Goal: Navigation & Orientation: Find specific page/section

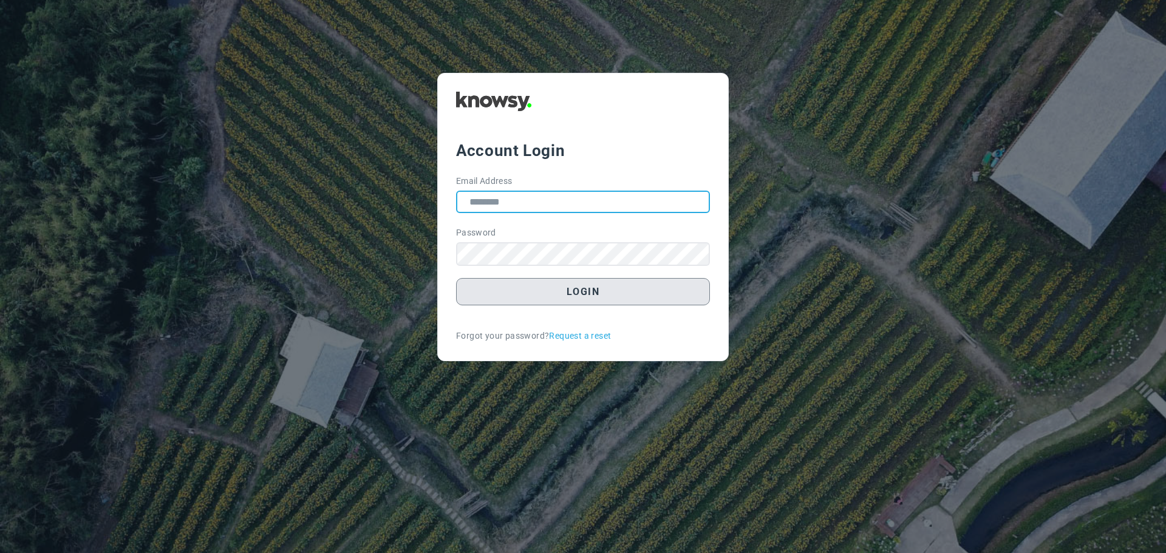
type input "**********"
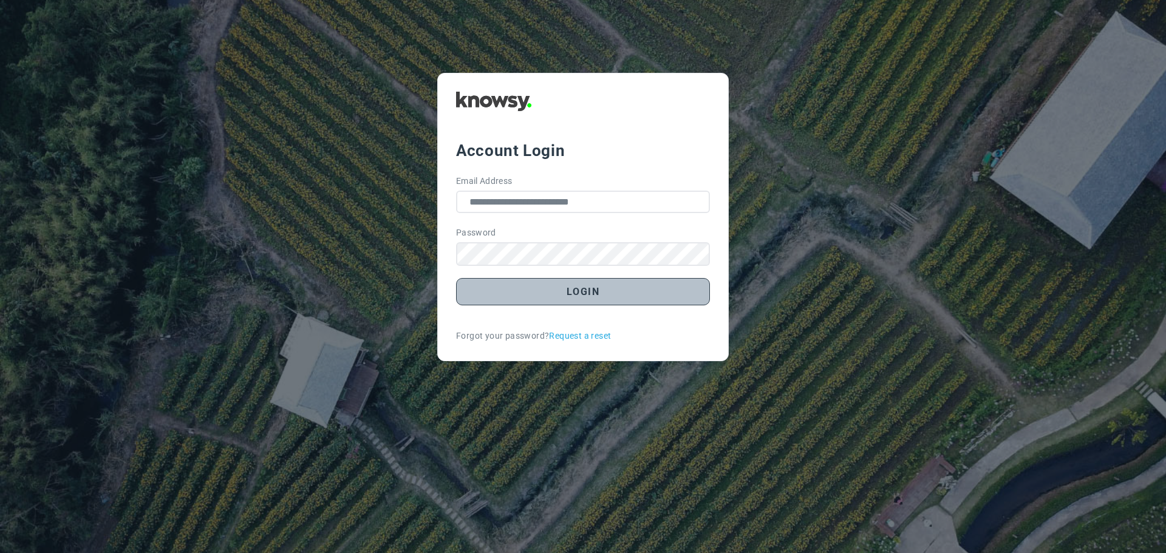
click at [587, 289] on button "Login" at bounding box center [583, 291] width 254 height 27
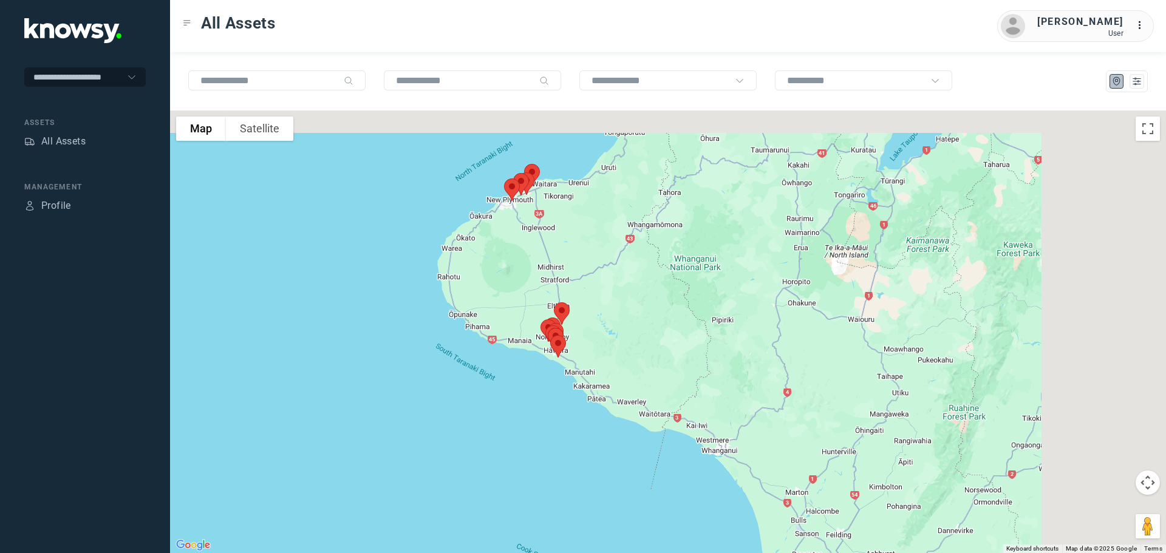
drag, startPoint x: 663, startPoint y: 256, endPoint x: 477, endPoint y: 387, distance: 226.6
click at [479, 387] on div at bounding box center [668, 332] width 996 height 443
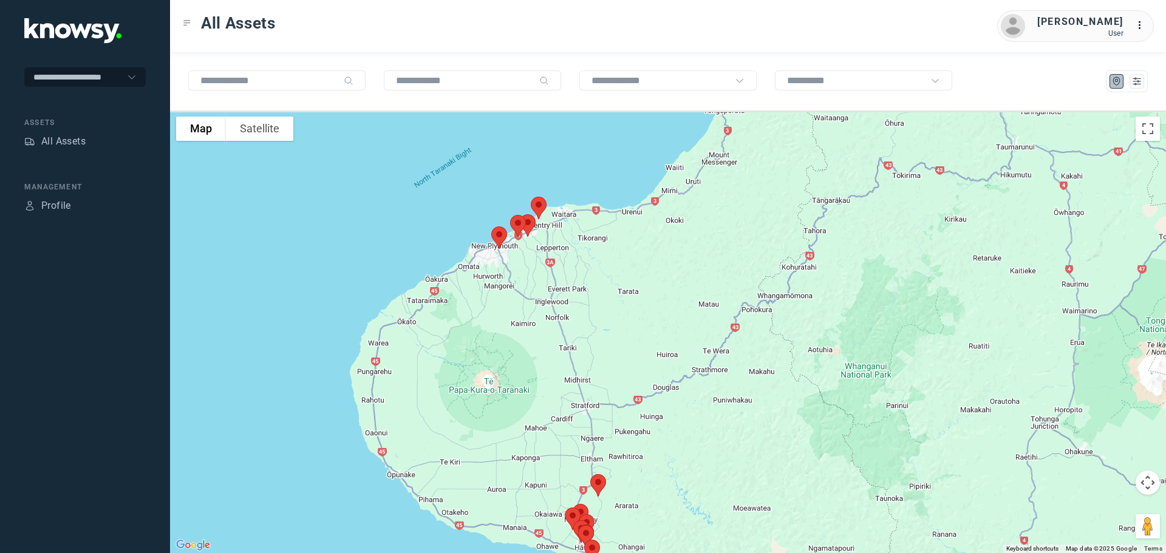
drag, startPoint x: 453, startPoint y: 221, endPoint x: 484, endPoint y: 365, distance: 147.2
click at [485, 365] on div at bounding box center [668, 332] width 996 height 443
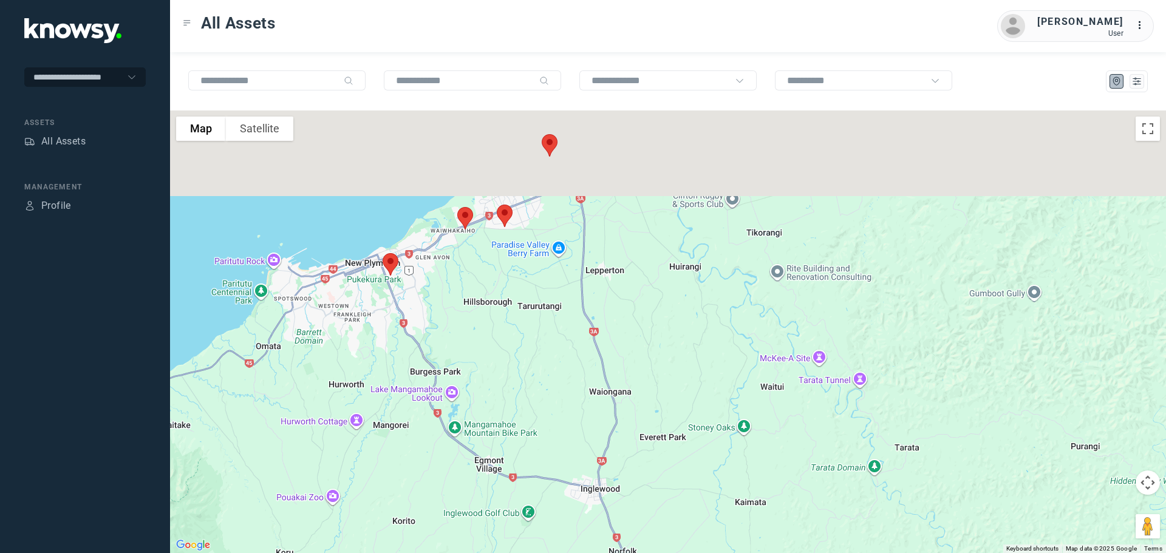
drag, startPoint x: 542, startPoint y: 174, endPoint x: 554, endPoint y: 334, distance: 160.8
click at [554, 334] on div at bounding box center [668, 332] width 996 height 443
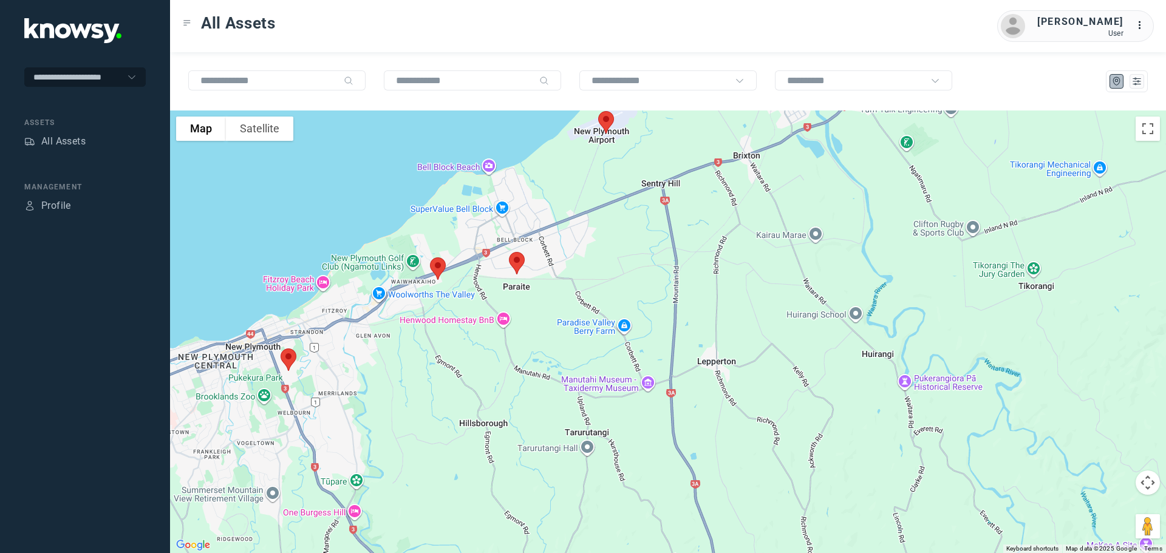
click at [519, 262] on img at bounding box center [517, 263] width 26 height 32
click at [559, 185] on button "Close" at bounding box center [555, 194] width 29 height 29
click at [434, 267] on img at bounding box center [438, 269] width 26 height 32
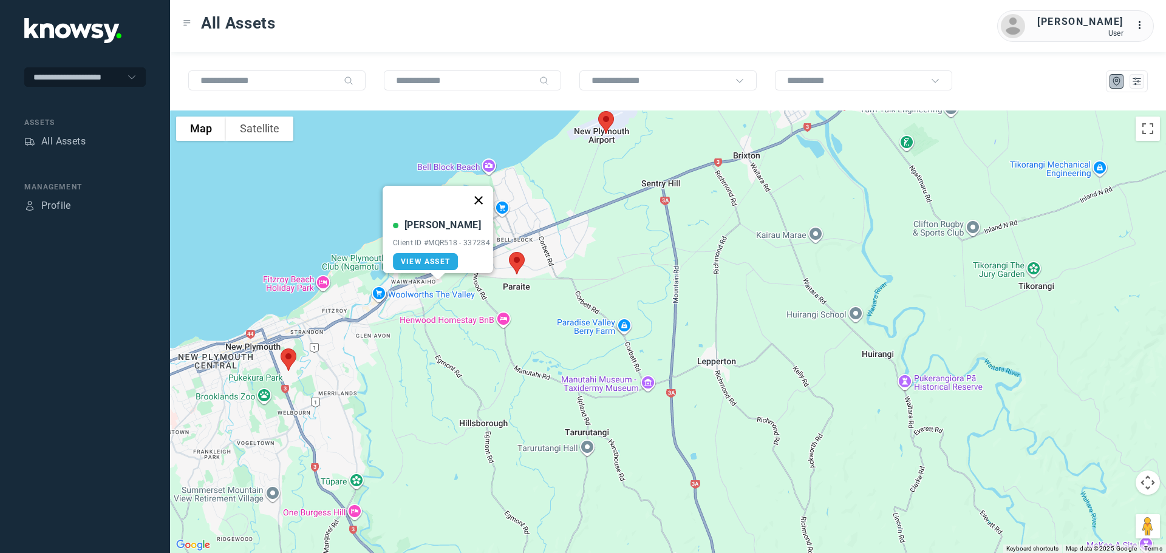
click at [482, 188] on button "Close" at bounding box center [478, 200] width 29 height 29
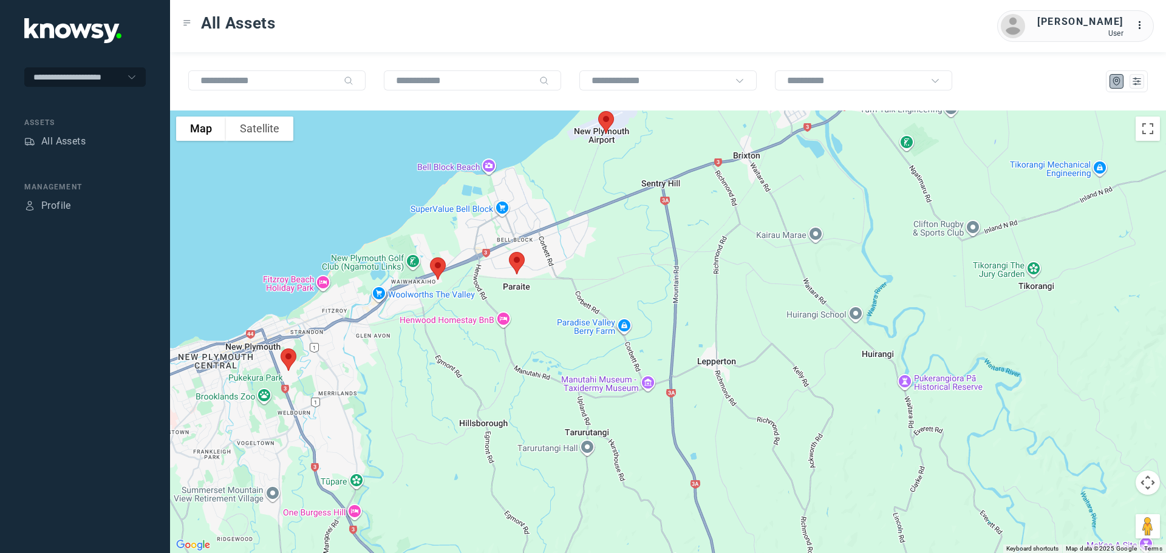
click at [285, 353] on img at bounding box center [289, 360] width 26 height 32
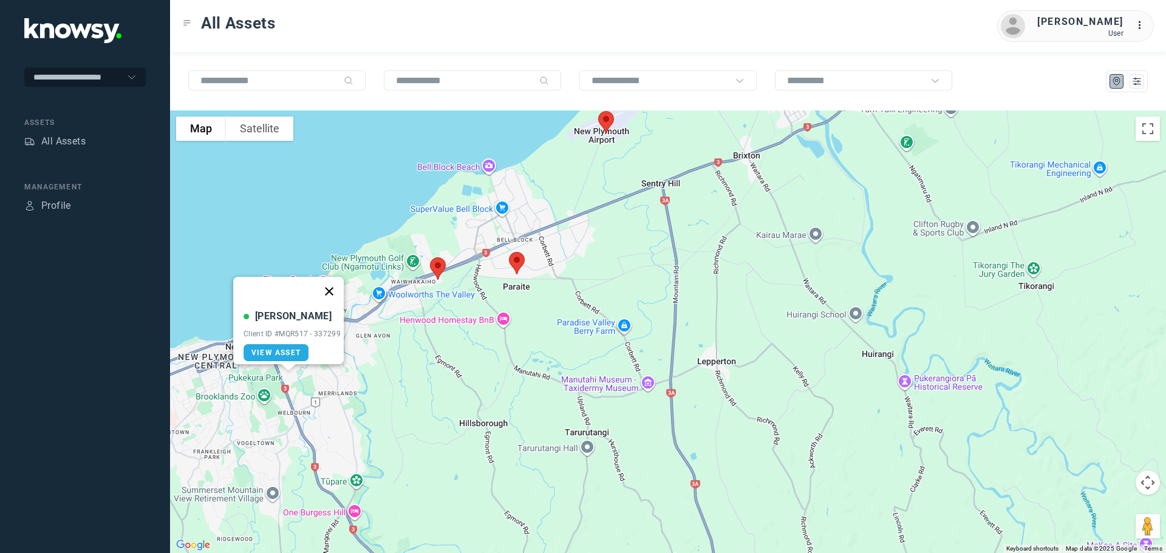
click at [333, 284] on button "Close" at bounding box center [329, 291] width 29 height 29
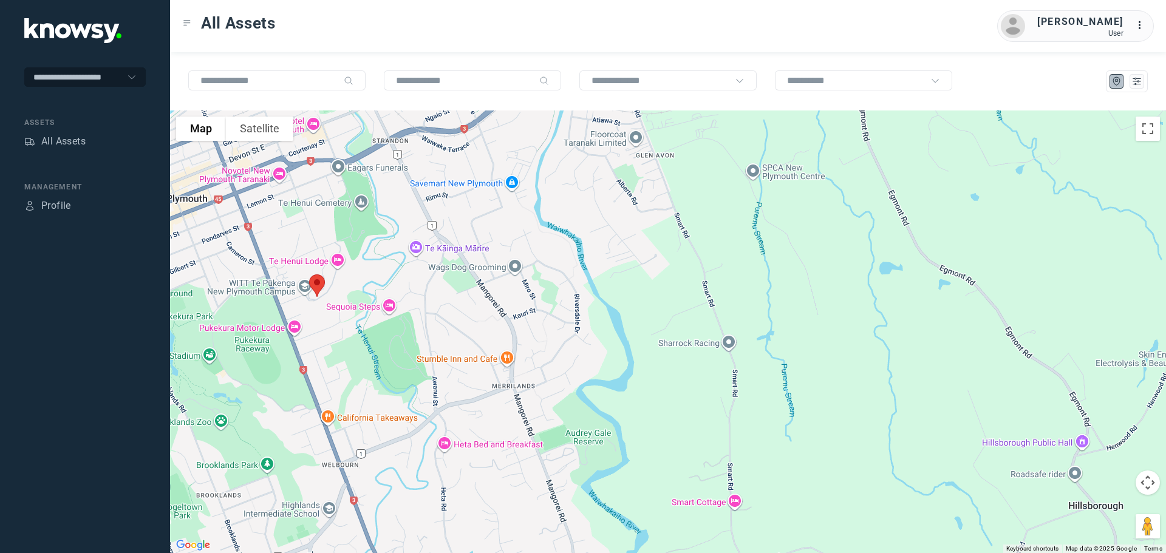
drag, startPoint x: 268, startPoint y: 329, endPoint x: 375, endPoint y: 319, distance: 107.3
click at [377, 319] on div at bounding box center [668, 332] width 996 height 443
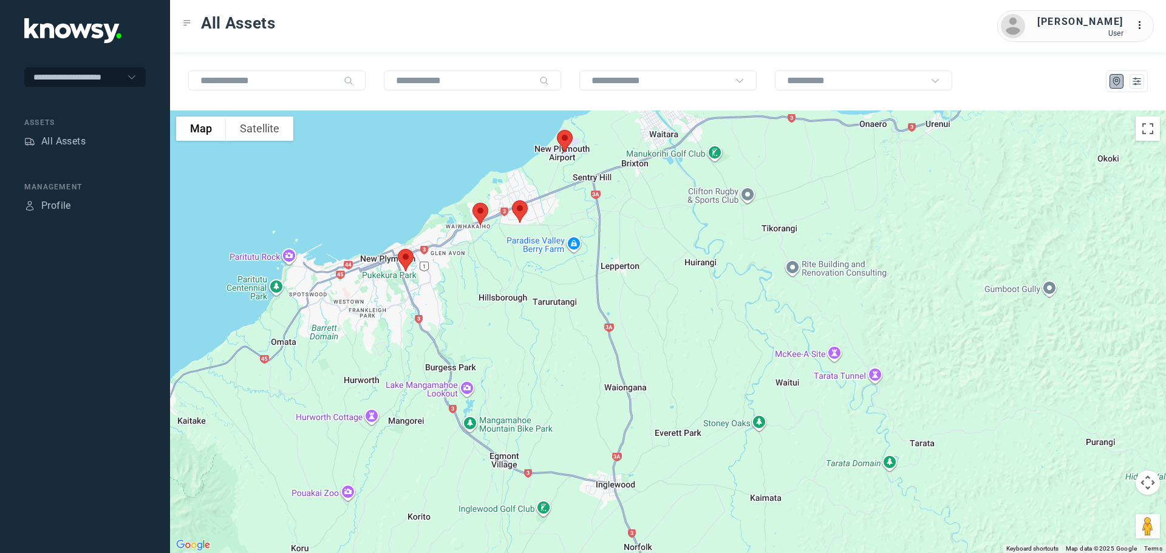
drag, startPoint x: 499, startPoint y: 417, endPoint x: 471, endPoint y: 160, distance: 258.3
click at [472, 160] on div at bounding box center [668, 332] width 996 height 443
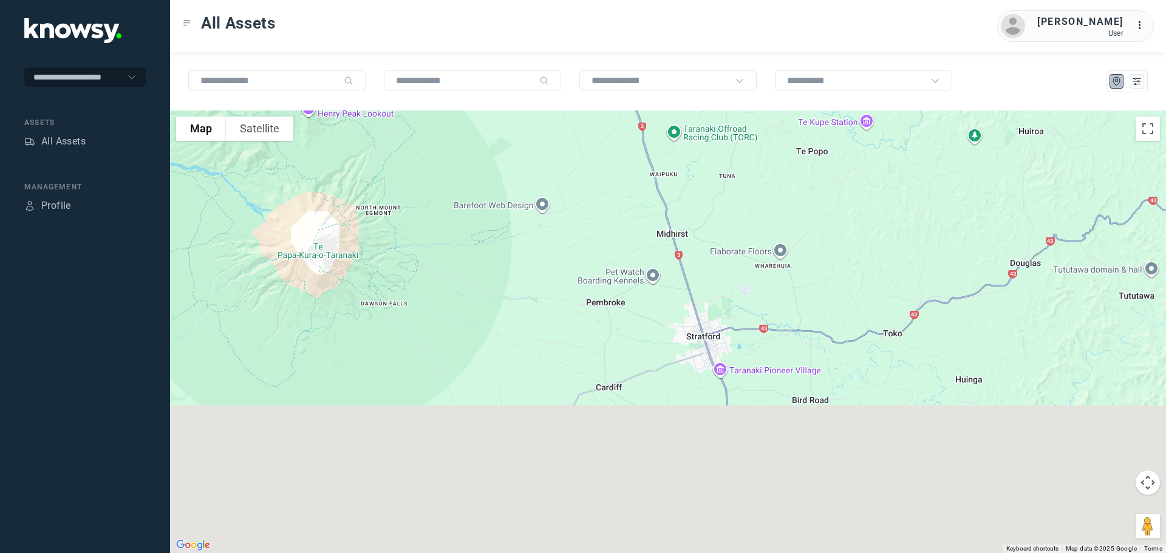
drag, startPoint x: 521, startPoint y: 350, endPoint x: 502, endPoint y: 112, distance: 238.9
click at [505, 98] on div "To navigate the map with touch gestures double-tap and hold your finger on the …" at bounding box center [668, 302] width 996 height 501
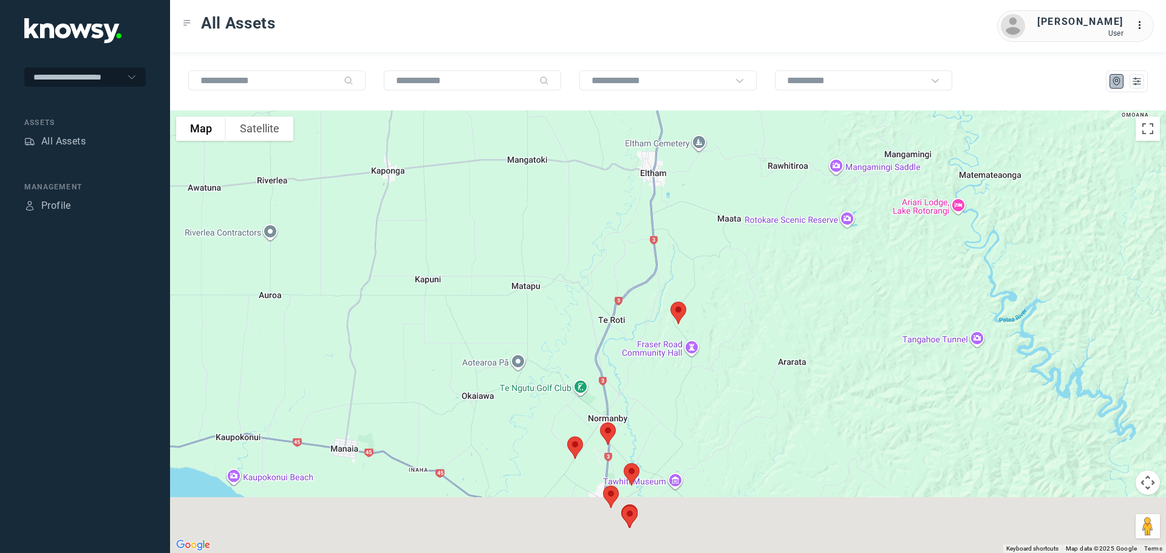
drag, startPoint x: 537, startPoint y: 176, endPoint x: 519, endPoint y: 143, distance: 38.0
click at [519, 143] on div at bounding box center [668, 332] width 996 height 443
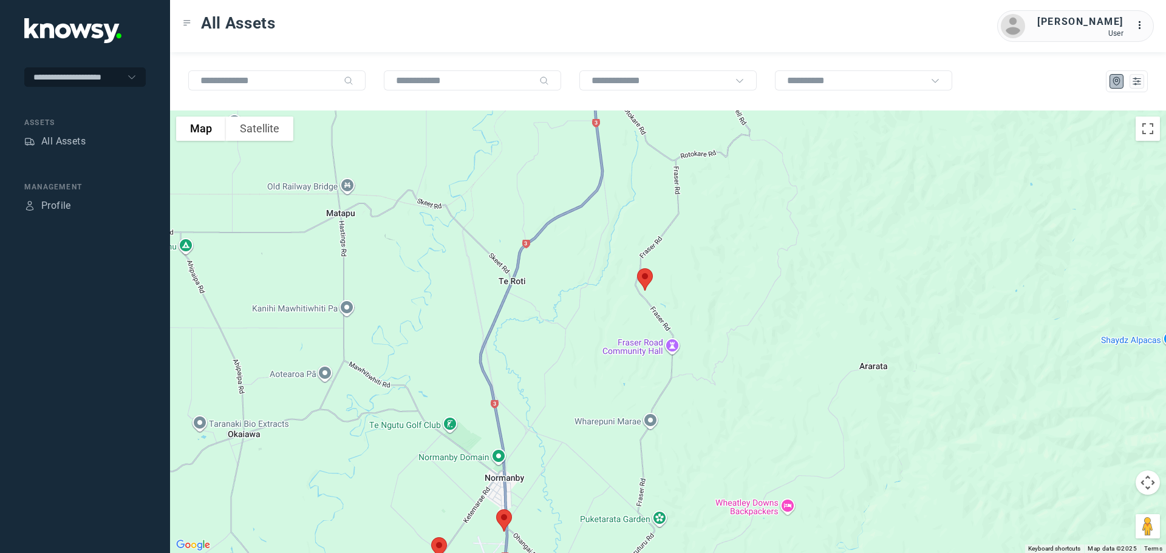
click at [644, 278] on img at bounding box center [645, 280] width 26 height 32
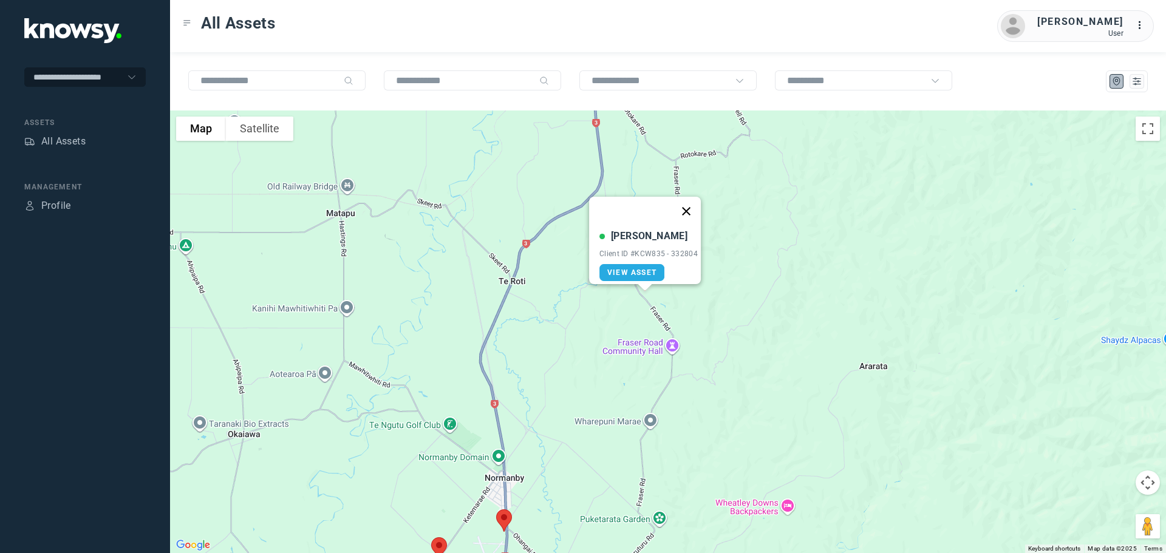
click at [694, 201] on button "Close" at bounding box center [686, 211] width 29 height 29
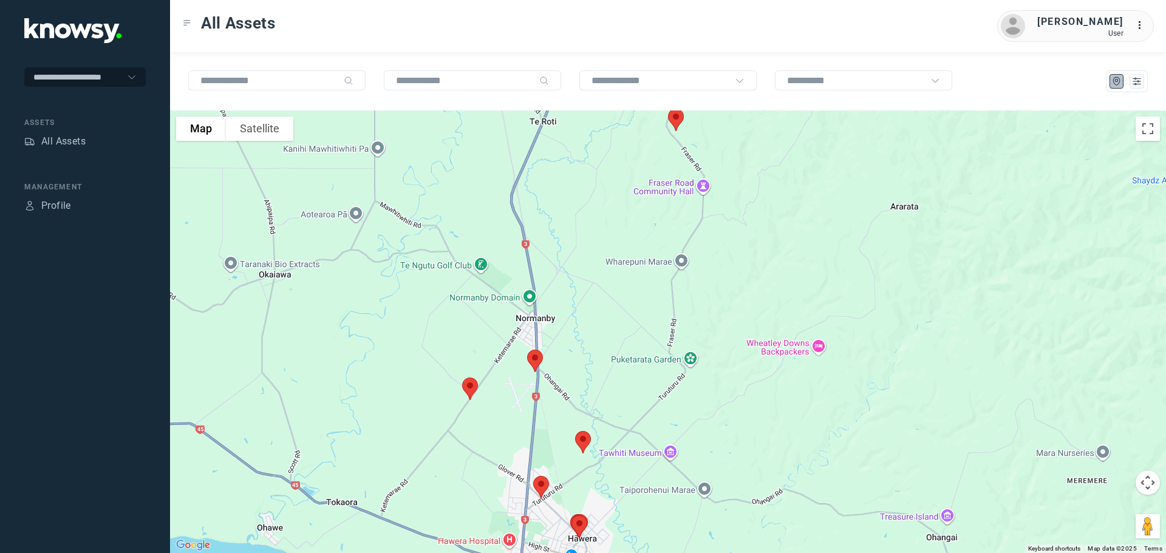
drag, startPoint x: 591, startPoint y: 366, endPoint x: 634, endPoint y: 155, distance: 215.7
click at [634, 155] on div at bounding box center [668, 332] width 996 height 443
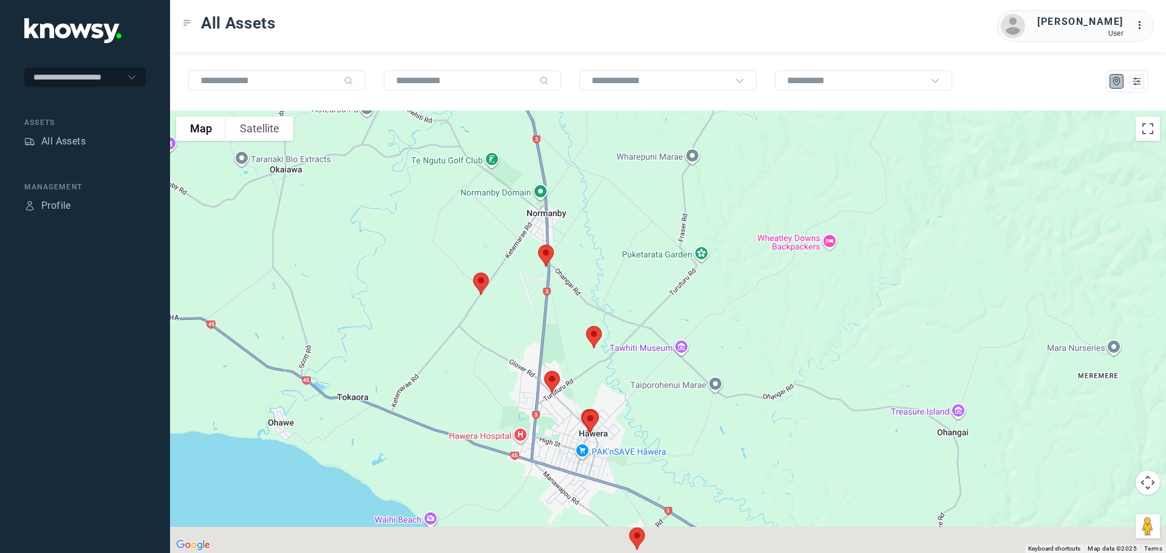
drag, startPoint x: 628, startPoint y: 276, endPoint x: 618, endPoint y: 160, distance: 115.8
click at [618, 160] on div at bounding box center [668, 332] width 996 height 443
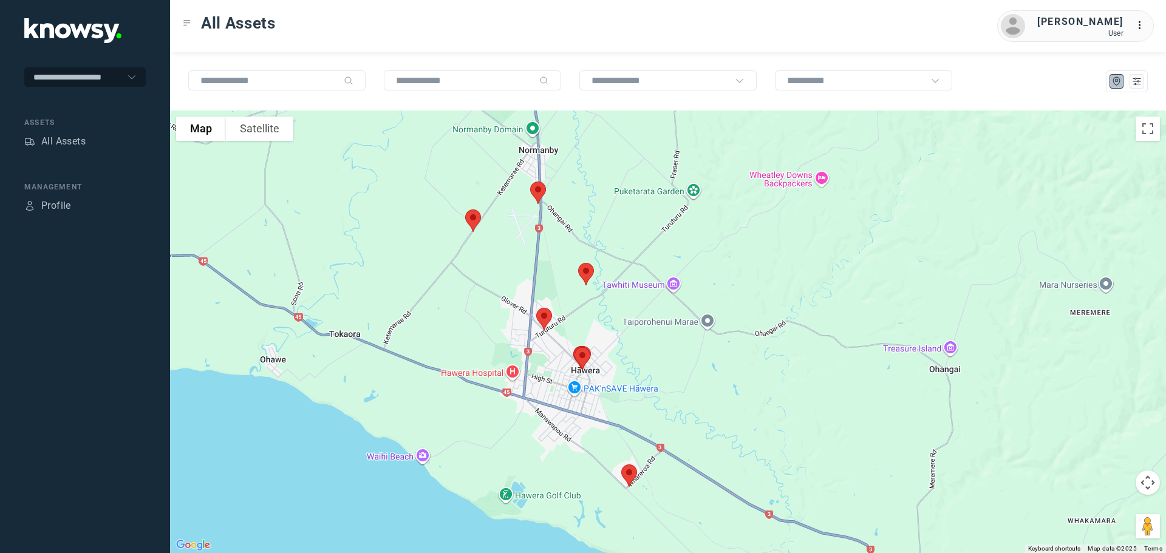
click at [471, 221] on img at bounding box center [473, 221] width 26 height 32
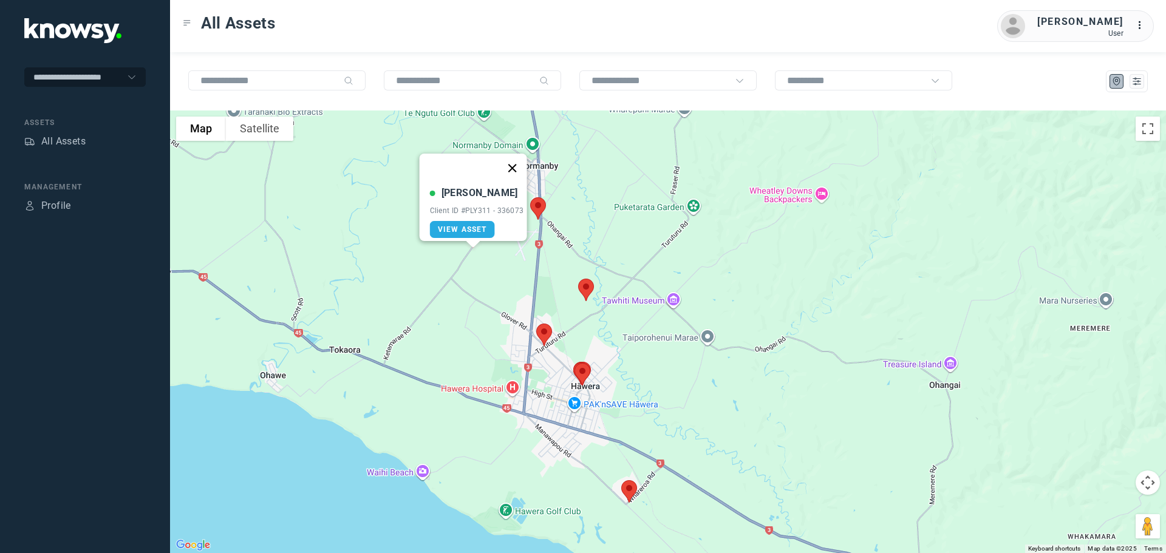
click at [515, 161] on button "Close" at bounding box center [511, 168] width 29 height 29
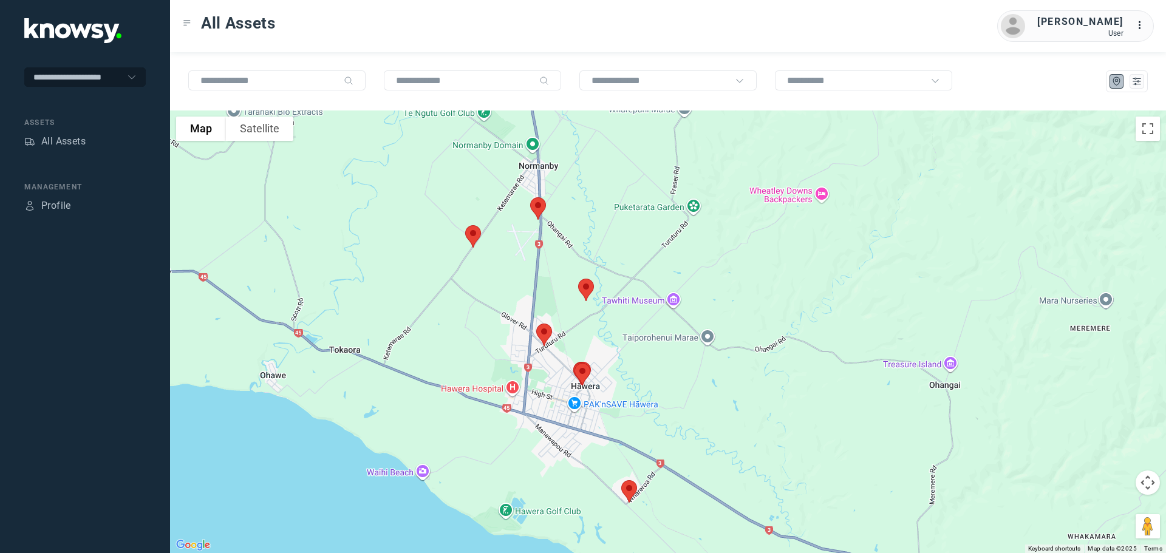
click at [540, 204] on img at bounding box center [538, 209] width 26 height 32
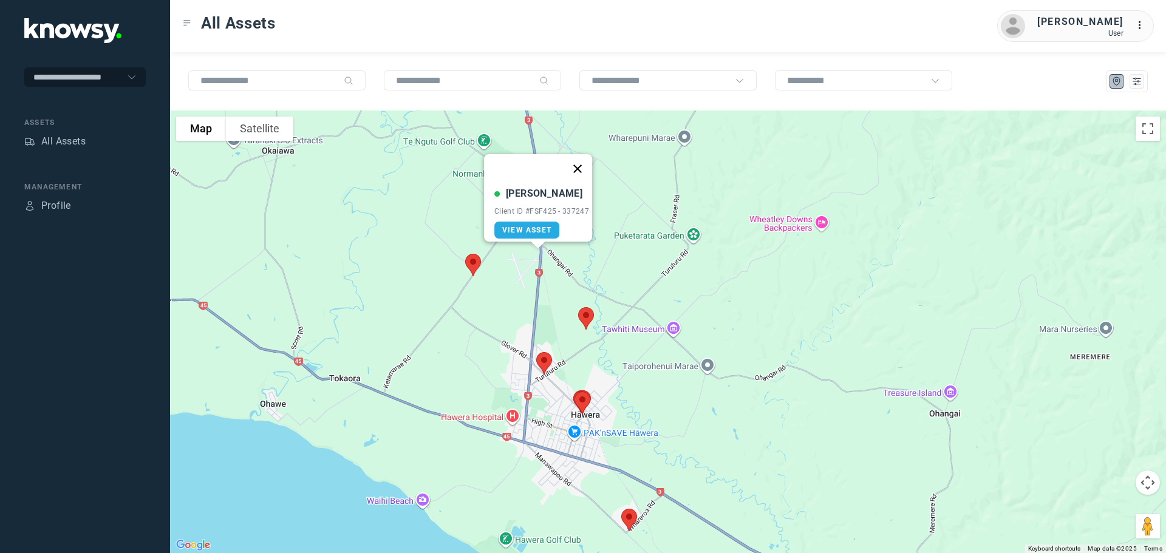
click at [576, 163] on button "Close" at bounding box center [577, 168] width 29 height 29
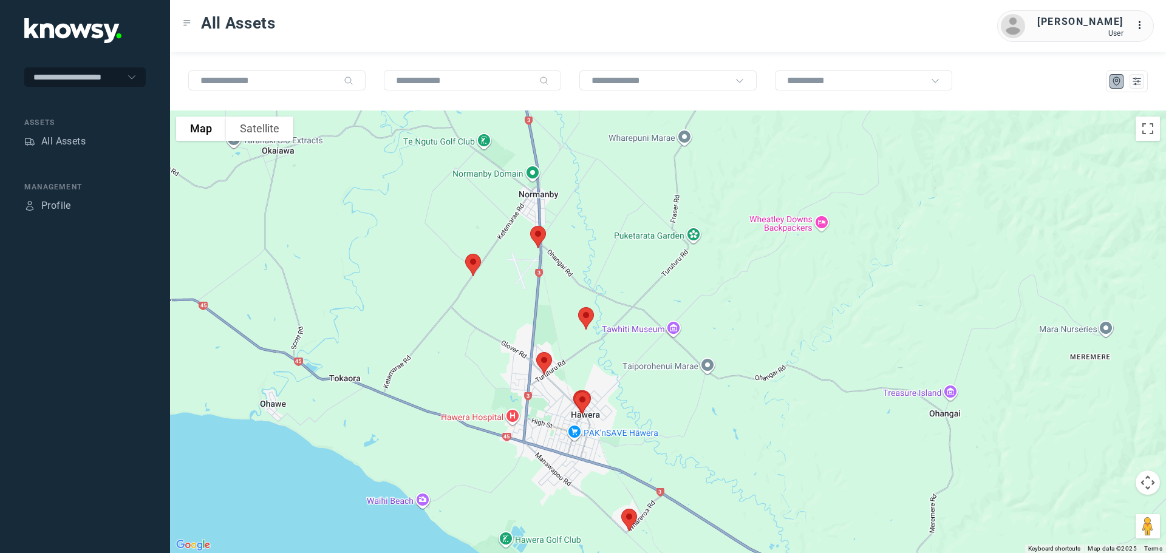
click at [588, 316] on img at bounding box center [586, 318] width 26 height 32
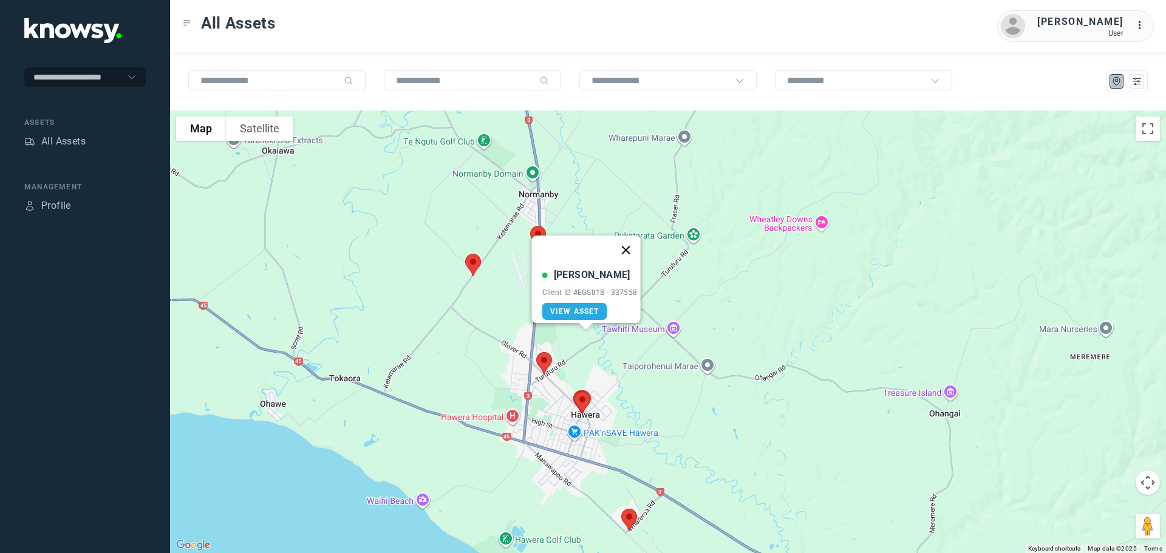
click at [630, 244] on button "Close" at bounding box center [625, 250] width 29 height 29
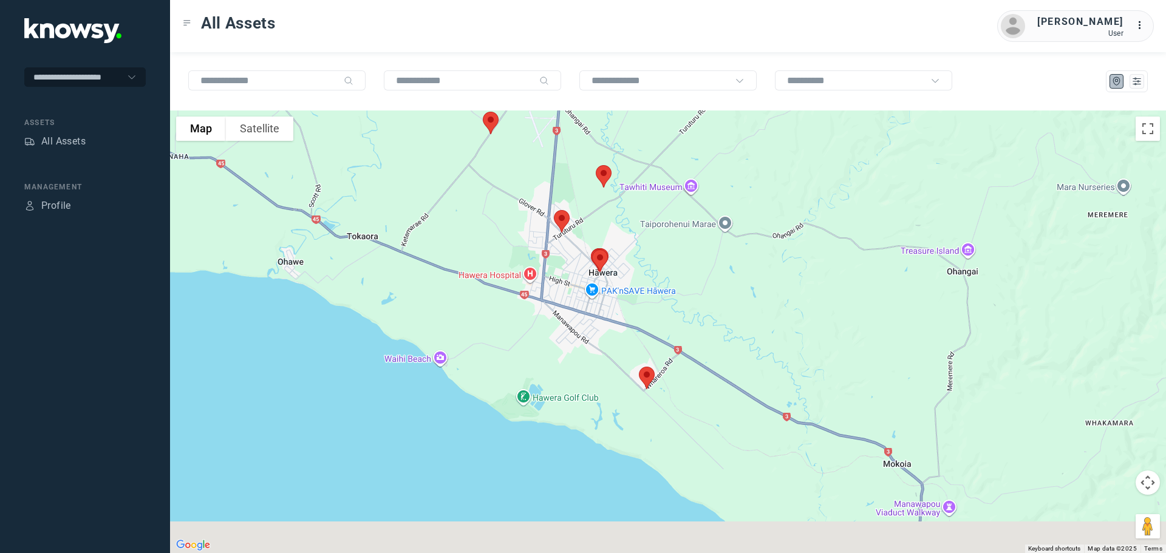
drag, startPoint x: 627, startPoint y: 373, endPoint x: 644, endPoint y: 227, distance: 147.3
click at [644, 228] on div at bounding box center [668, 332] width 996 height 443
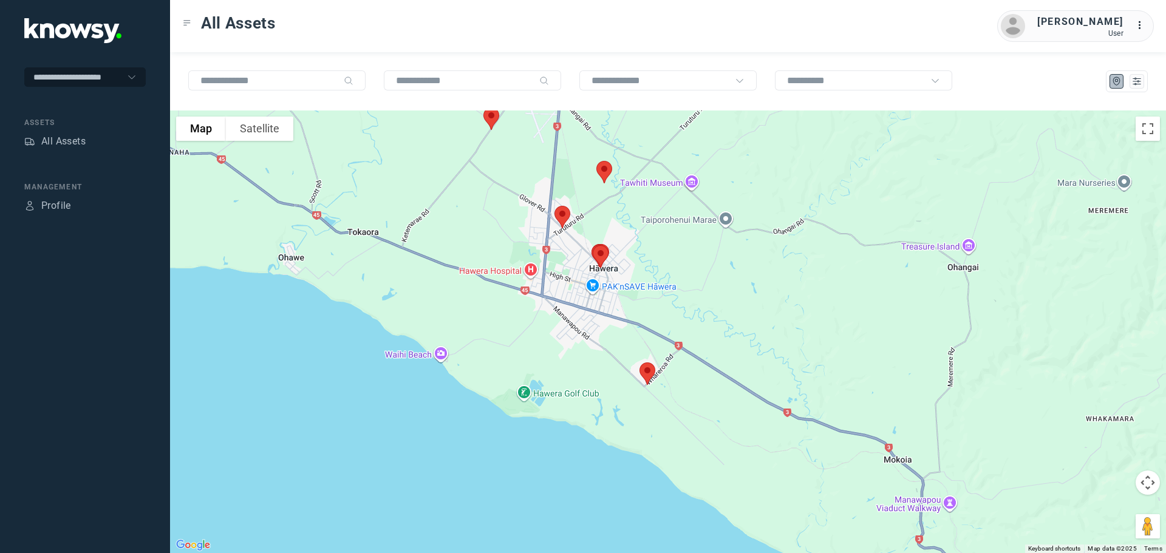
click at [563, 216] on img at bounding box center [563, 217] width 26 height 32
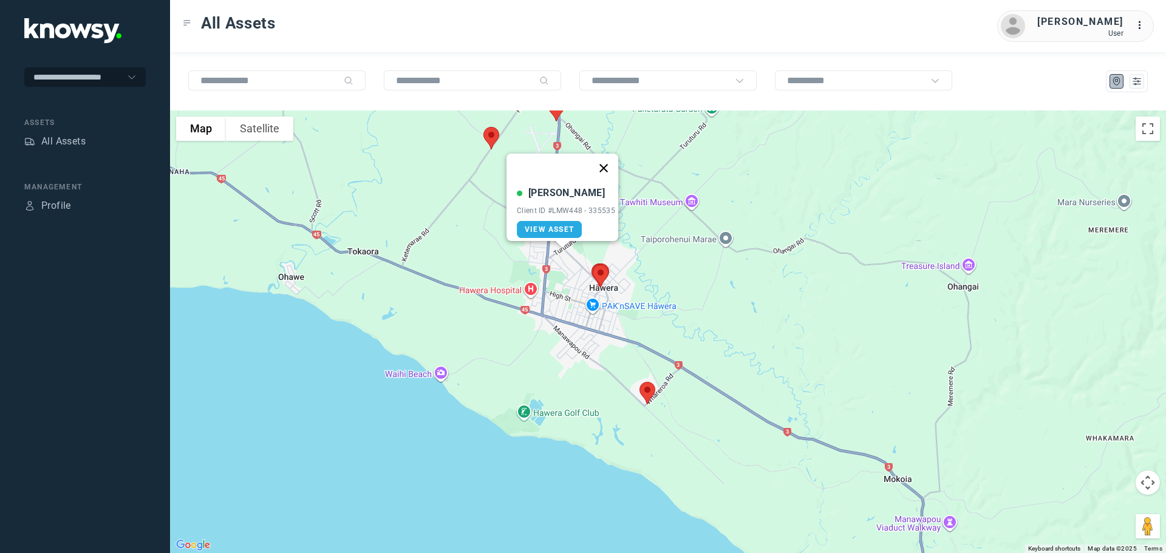
click at [606, 162] on button "Close" at bounding box center [603, 168] width 29 height 29
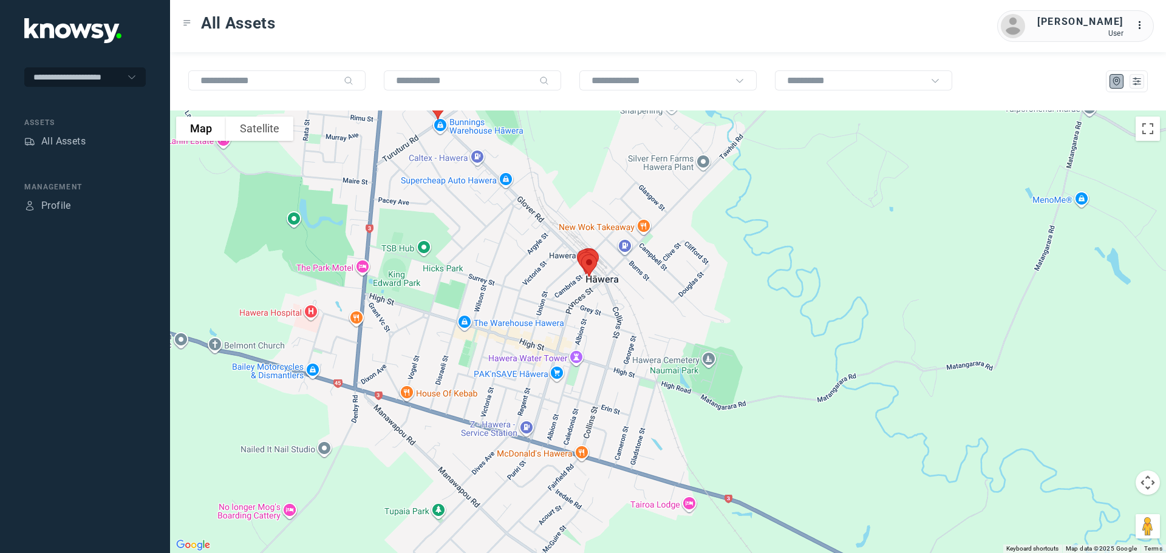
drag, startPoint x: 520, startPoint y: 193, endPoint x: 418, endPoint y: 172, distance: 104.0
click at [418, 172] on div at bounding box center [668, 332] width 996 height 443
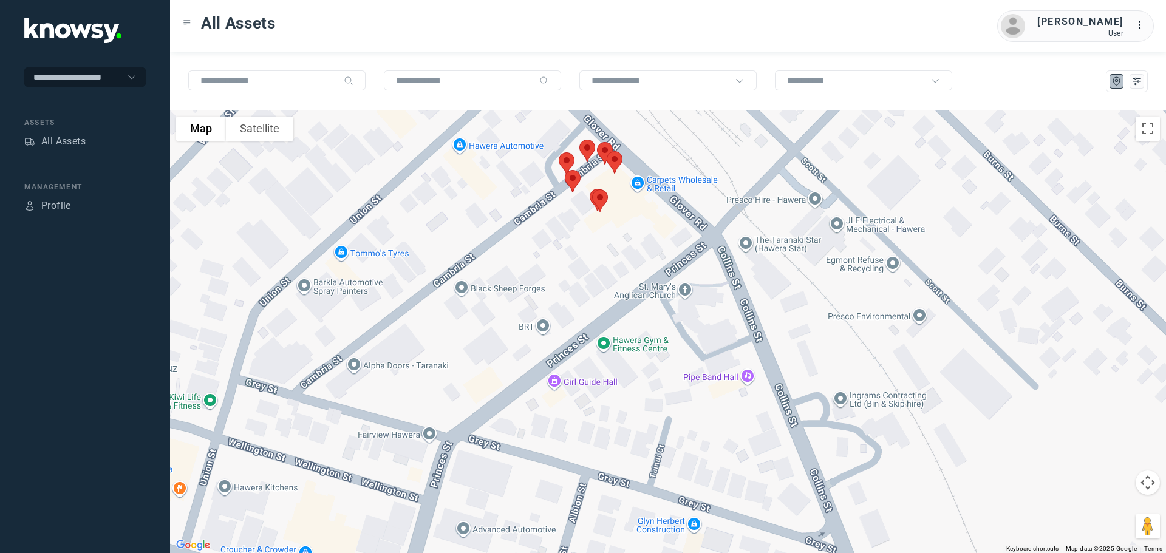
drag, startPoint x: 605, startPoint y: 230, endPoint x: 534, endPoint y: 347, distance: 136.9
click at [534, 347] on div at bounding box center [668, 332] width 996 height 443
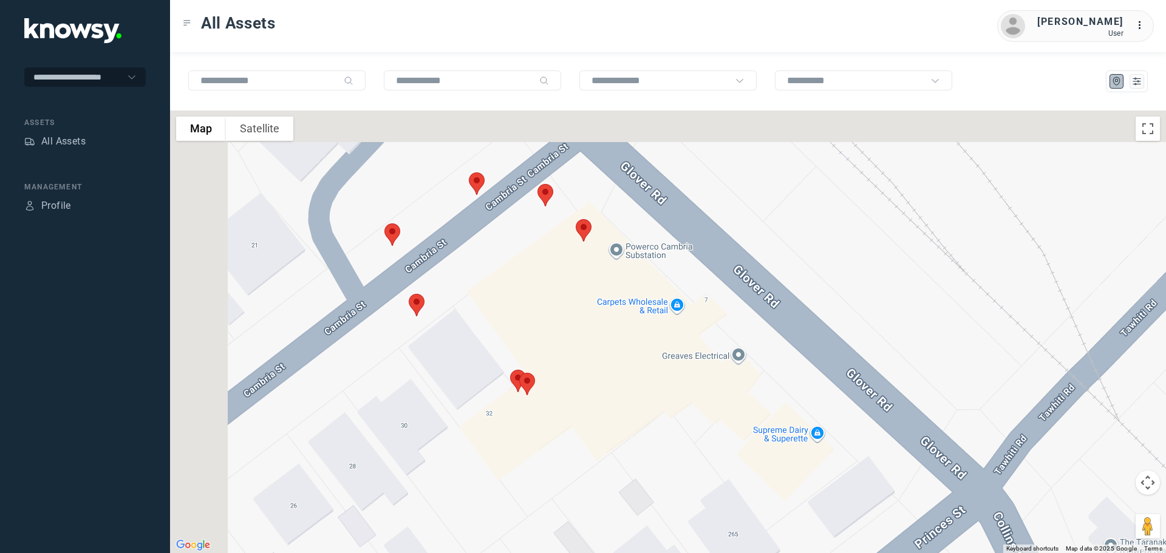
drag, startPoint x: 378, startPoint y: 282, endPoint x: 460, endPoint y: 373, distance: 122.5
click at [460, 373] on div at bounding box center [668, 332] width 996 height 443
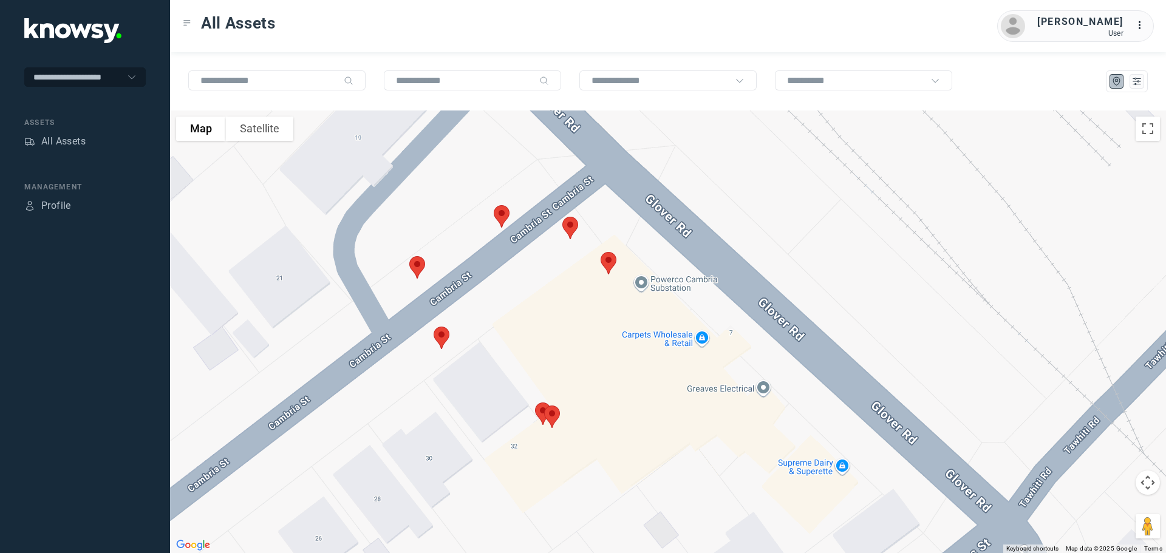
click at [417, 265] on img at bounding box center [417, 267] width 26 height 32
click at [442, 339] on img at bounding box center [442, 338] width 26 height 32
click at [503, 216] on img at bounding box center [502, 216] width 26 height 32
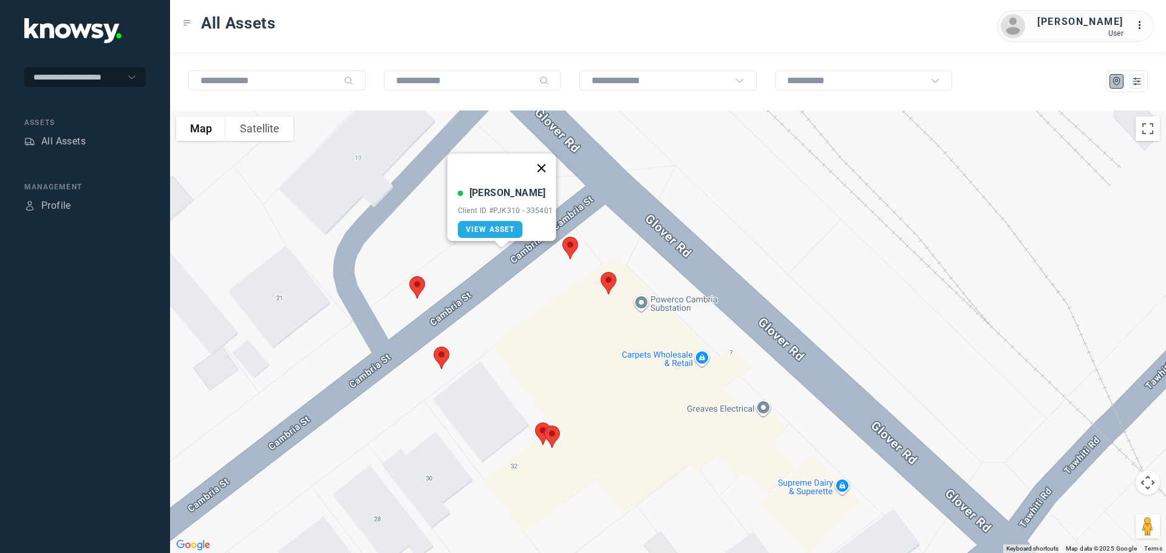
click at [548, 160] on button "Close" at bounding box center [541, 168] width 29 height 29
click at [567, 245] on img at bounding box center [571, 248] width 26 height 32
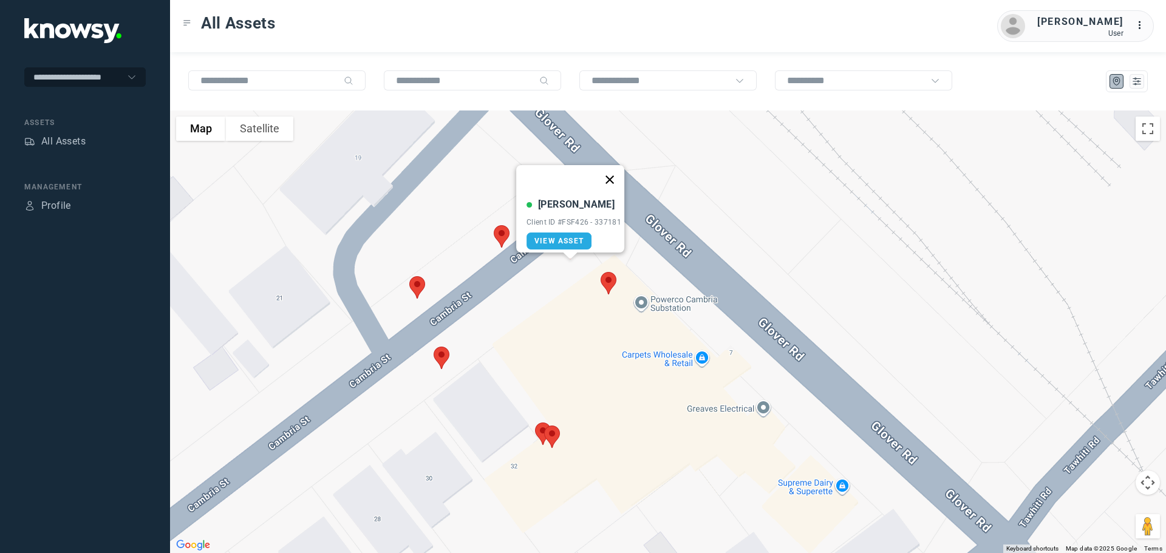
click at [615, 176] on button "Close" at bounding box center [609, 179] width 29 height 29
click at [610, 281] on img at bounding box center [609, 283] width 26 height 32
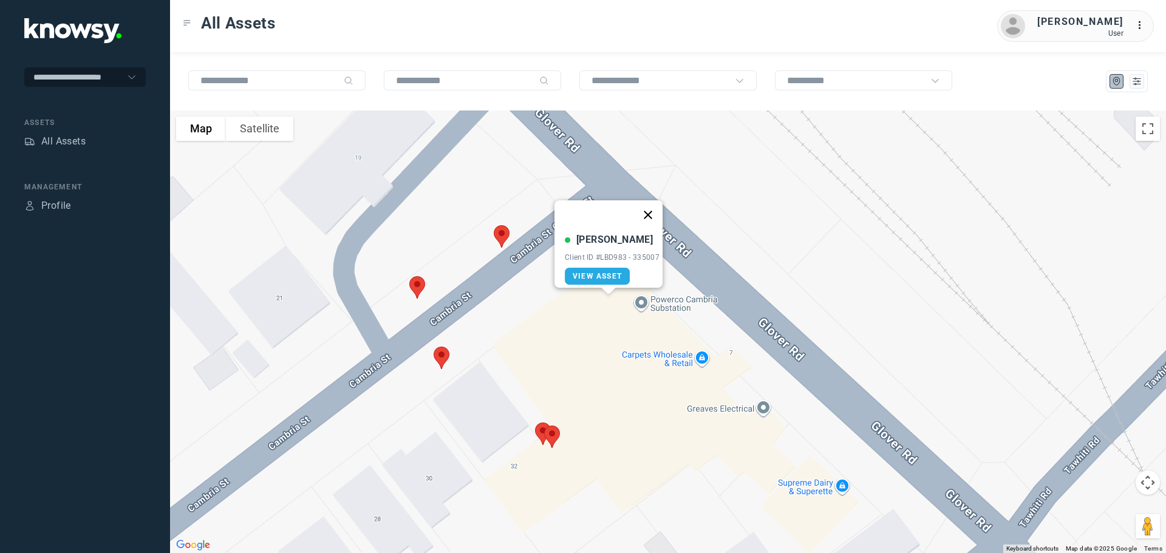
click at [649, 208] on button "Close" at bounding box center [647, 214] width 29 height 29
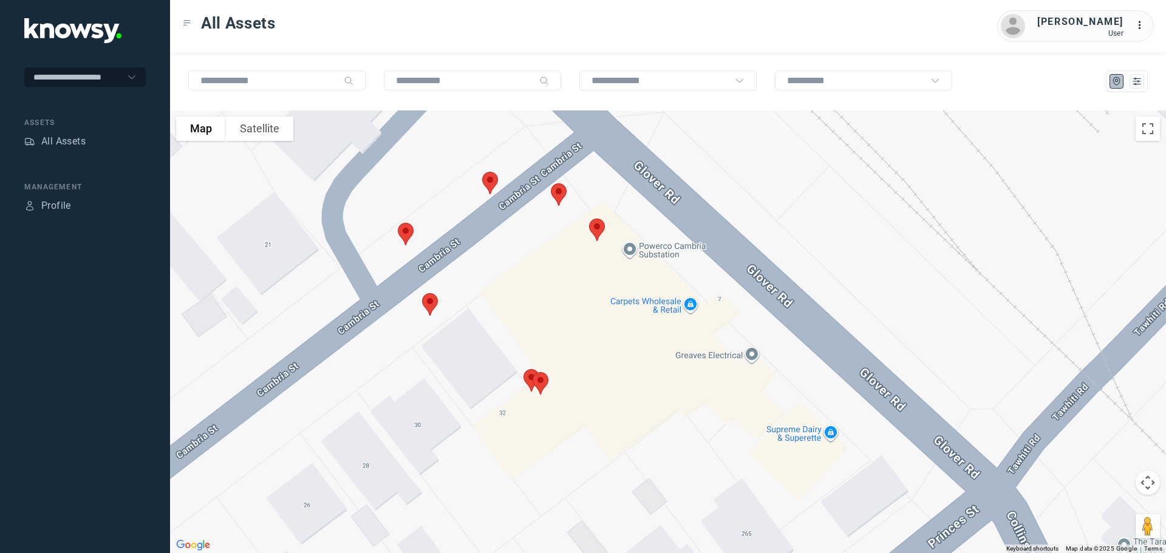
drag, startPoint x: 593, startPoint y: 381, endPoint x: 565, endPoint y: 217, distance: 167.0
click at [565, 217] on div "To navigate, press the arrow keys." at bounding box center [668, 332] width 996 height 443
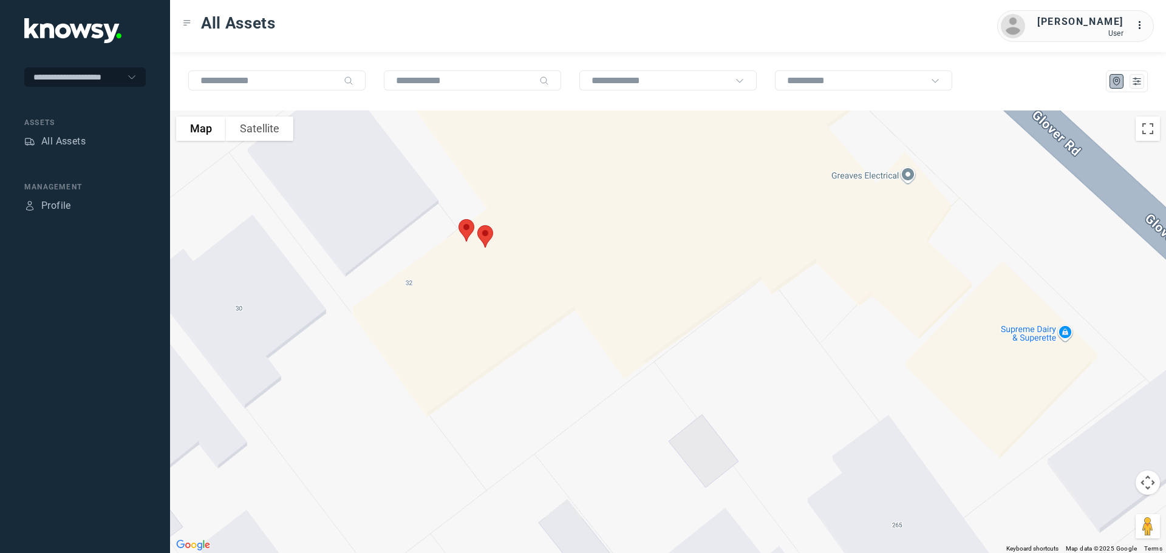
click at [484, 239] on img at bounding box center [485, 236] width 26 height 32
click at [528, 162] on button "Close" at bounding box center [525, 168] width 29 height 29
click at [469, 225] on img at bounding box center [467, 231] width 26 height 32
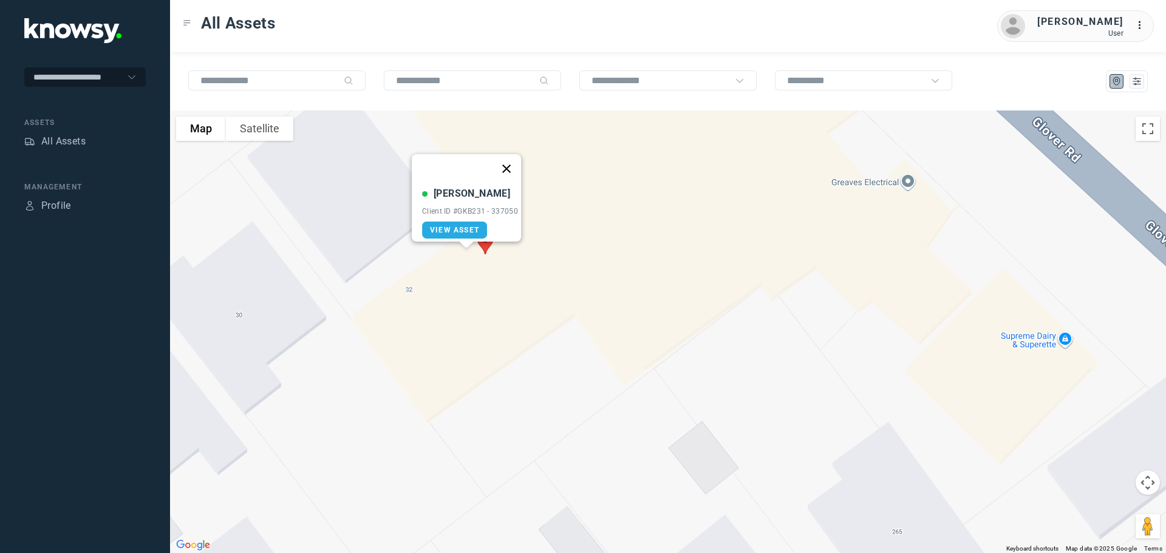
click at [510, 162] on button "Close" at bounding box center [506, 168] width 29 height 29
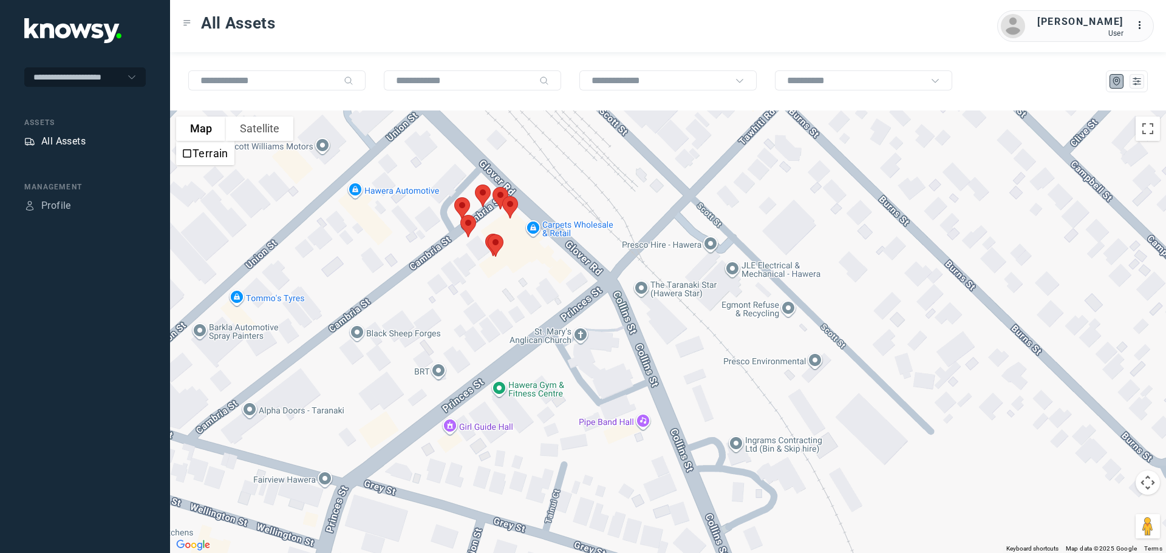
click at [47, 140] on div "All Assets" at bounding box center [63, 141] width 44 height 15
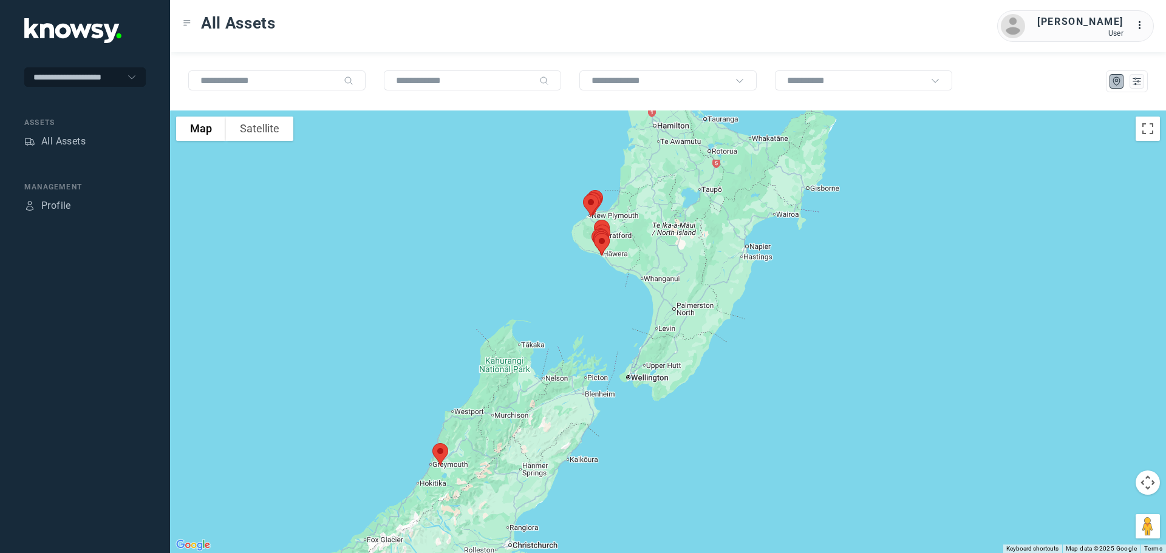
drag, startPoint x: 786, startPoint y: 223, endPoint x: 639, endPoint y: 231, distance: 146.5
click at [639, 231] on div at bounding box center [668, 332] width 996 height 443
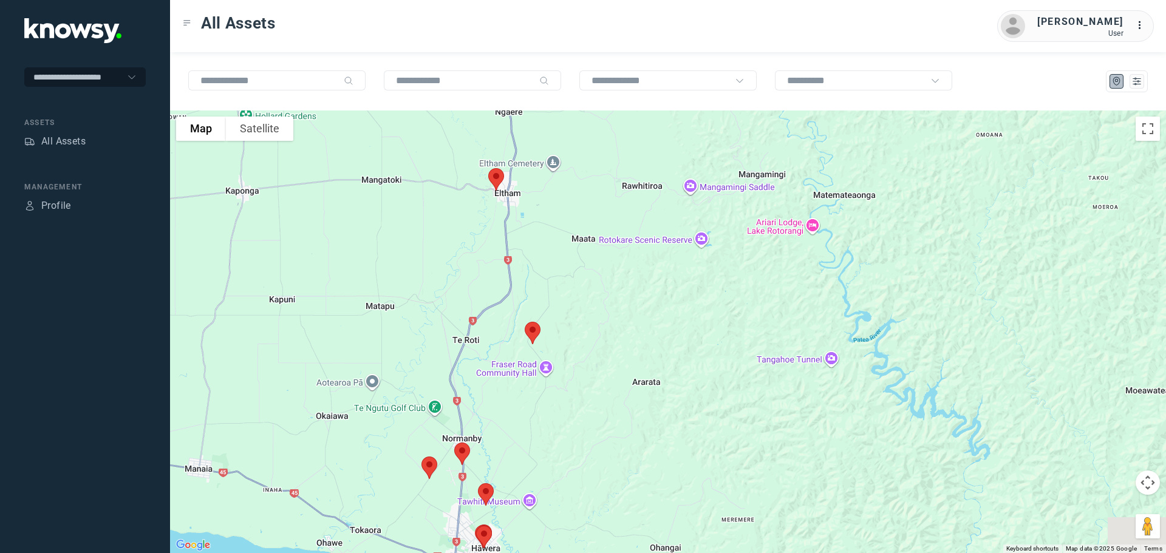
drag, startPoint x: 561, startPoint y: 327, endPoint x: 591, endPoint y: 132, distance: 197.3
click at [588, 131] on div at bounding box center [668, 332] width 996 height 443
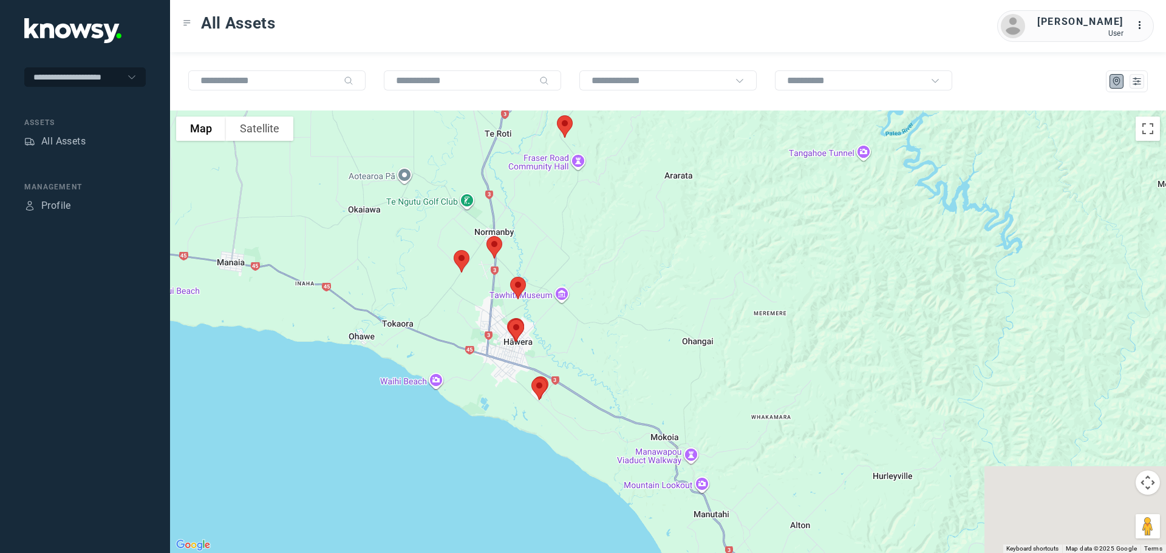
drag, startPoint x: 642, startPoint y: 287, endPoint x: 644, endPoint y: 182, distance: 104.5
click at [645, 185] on div at bounding box center [668, 332] width 996 height 443
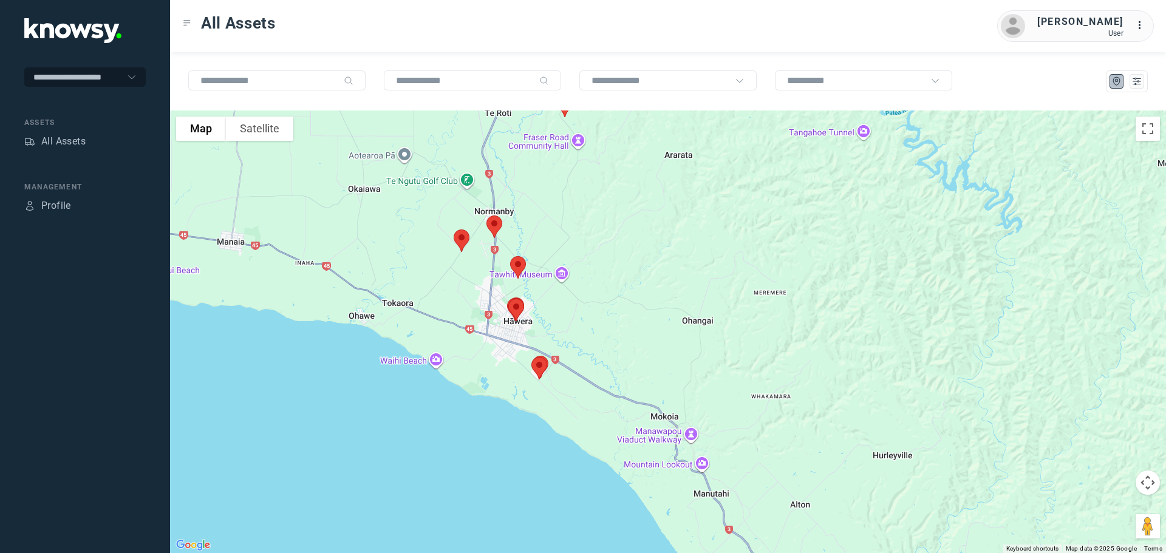
click at [458, 240] on img at bounding box center [462, 241] width 26 height 32
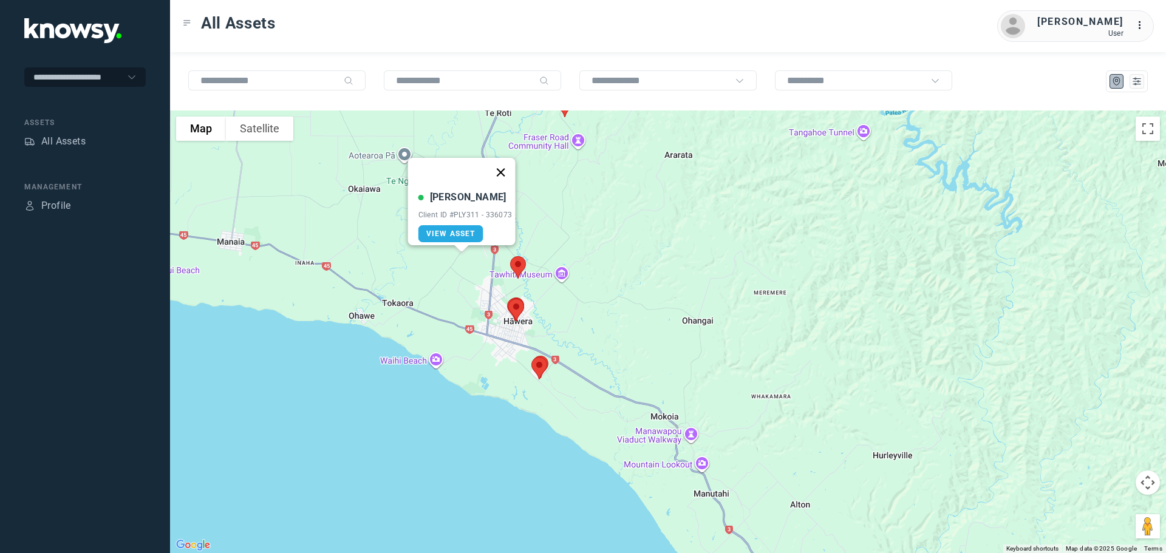
click at [505, 165] on button "Close" at bounding box center [500, 172] width 29 height 29
